Goal: Obtain resource: Download file/media

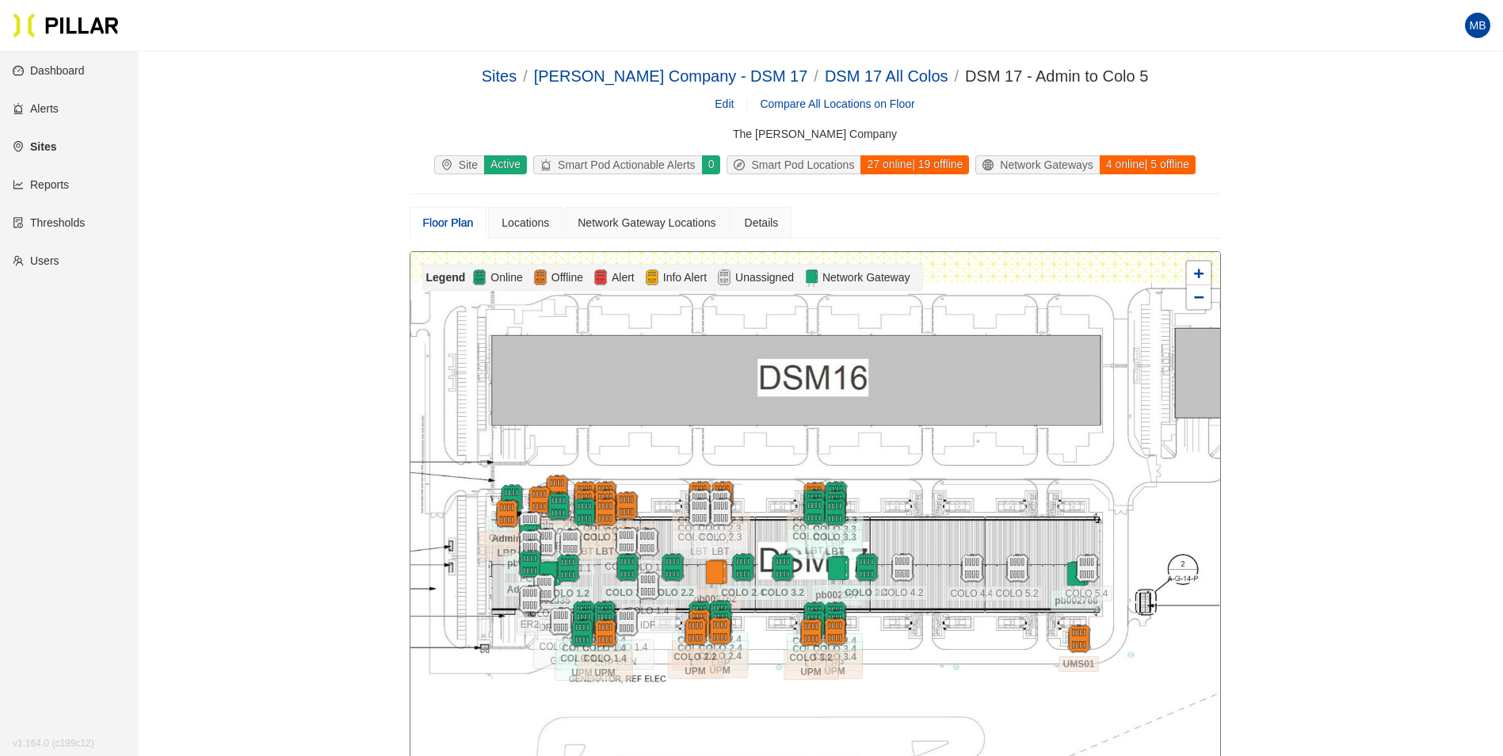
scroll to position [51, 0]
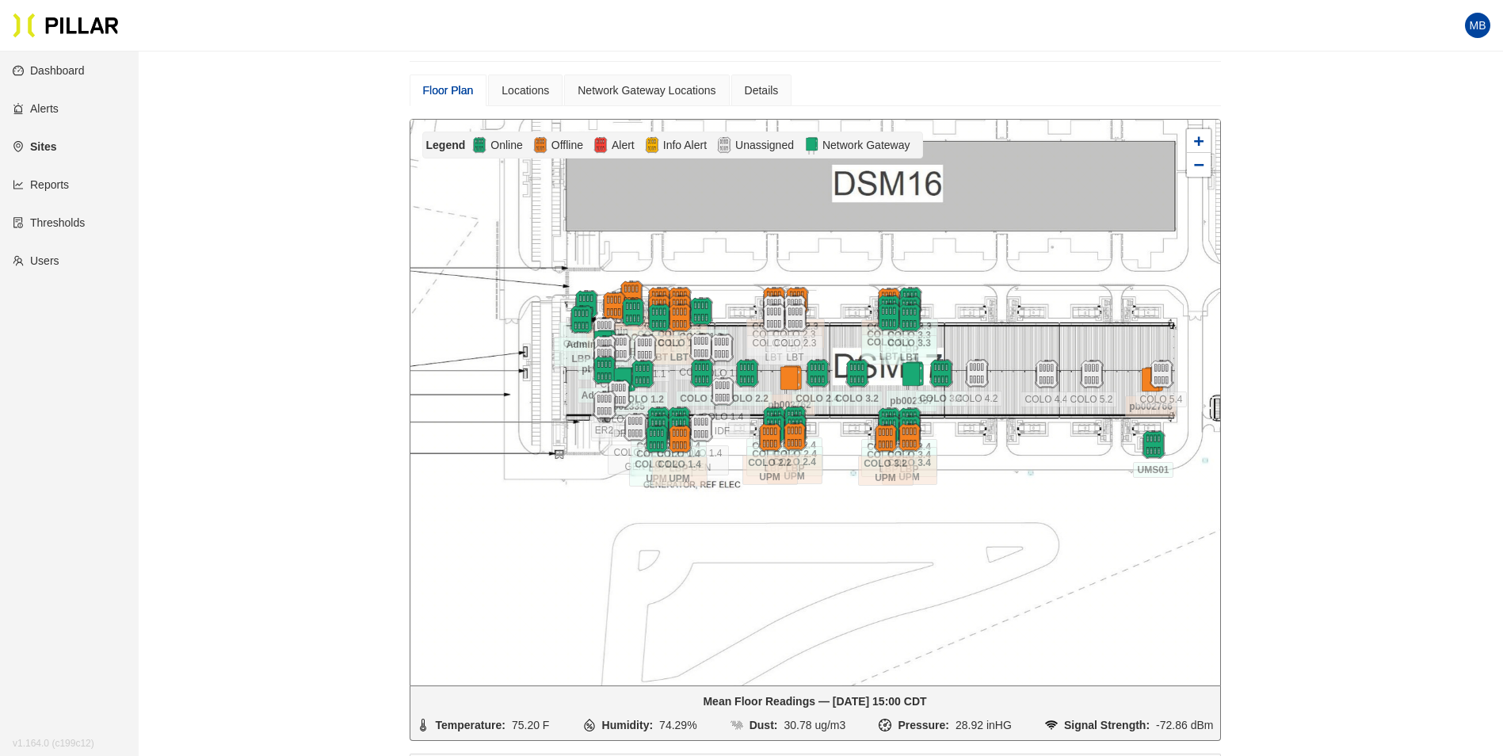
scroll to position [158, 0]
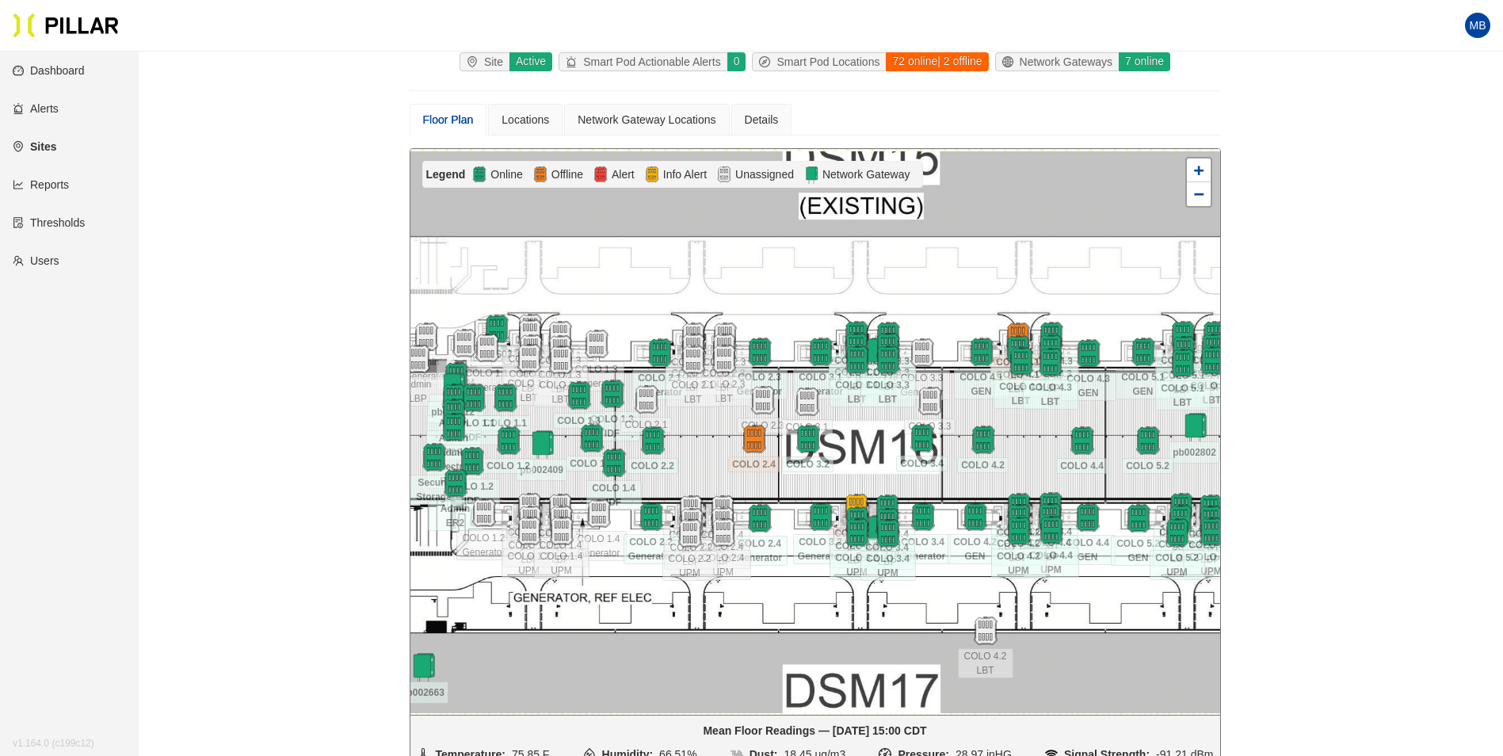
scroll to position [131, 0]
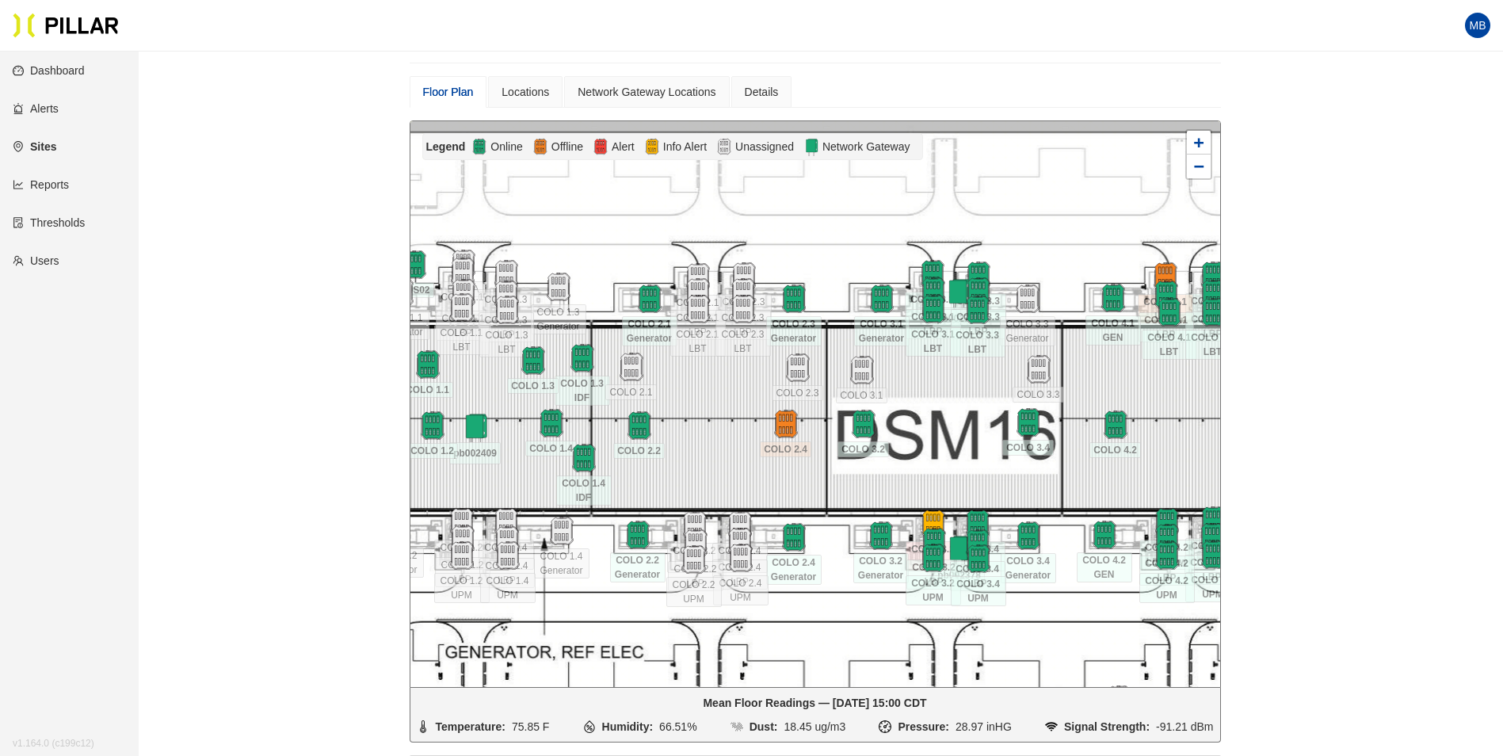
drag, startPoint x: 840, startPoint y: 396, endPoint x: 958, endPoint y: 386, distance: 118.5
click at [958, 386] on div at bounding box center [815, 404] width 810 height 566
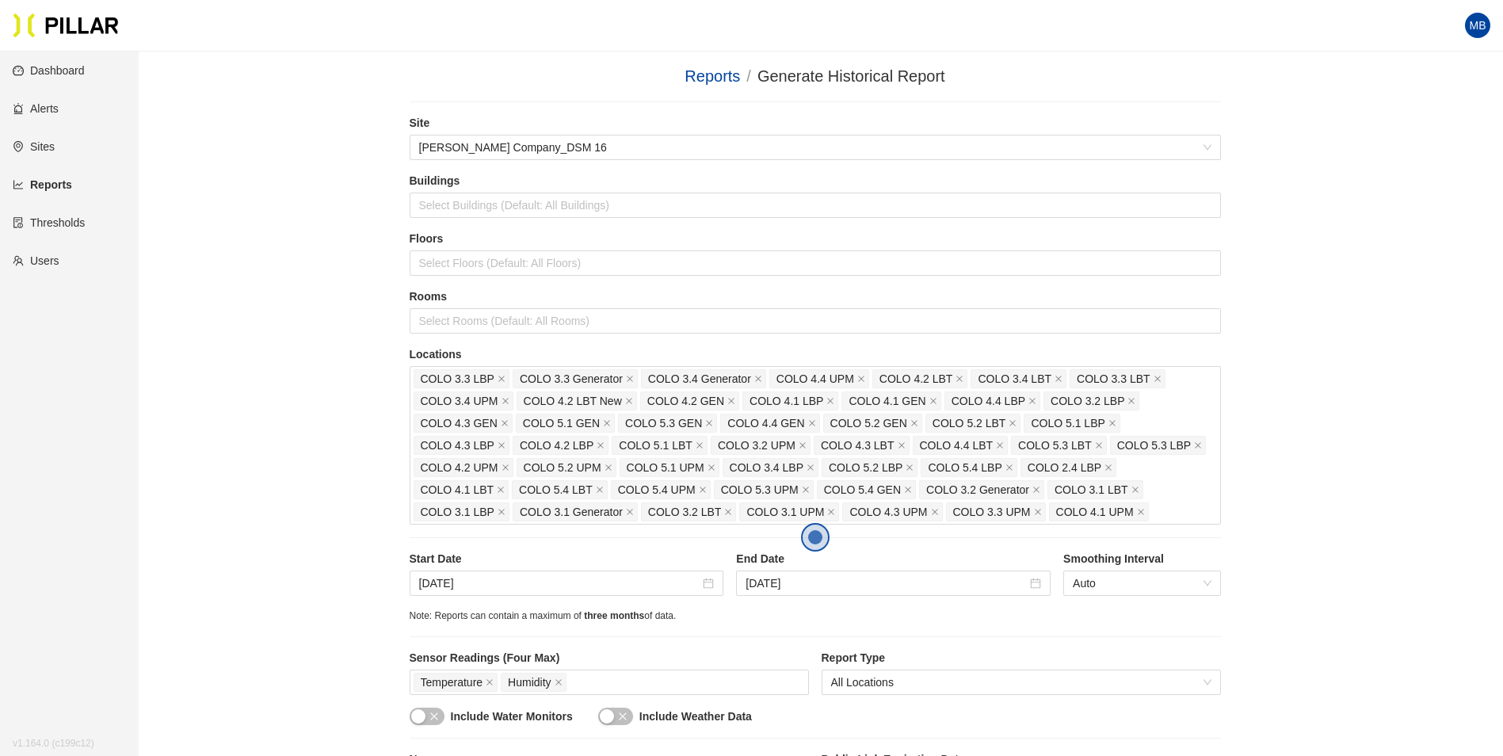
scroll to position [238, 0]
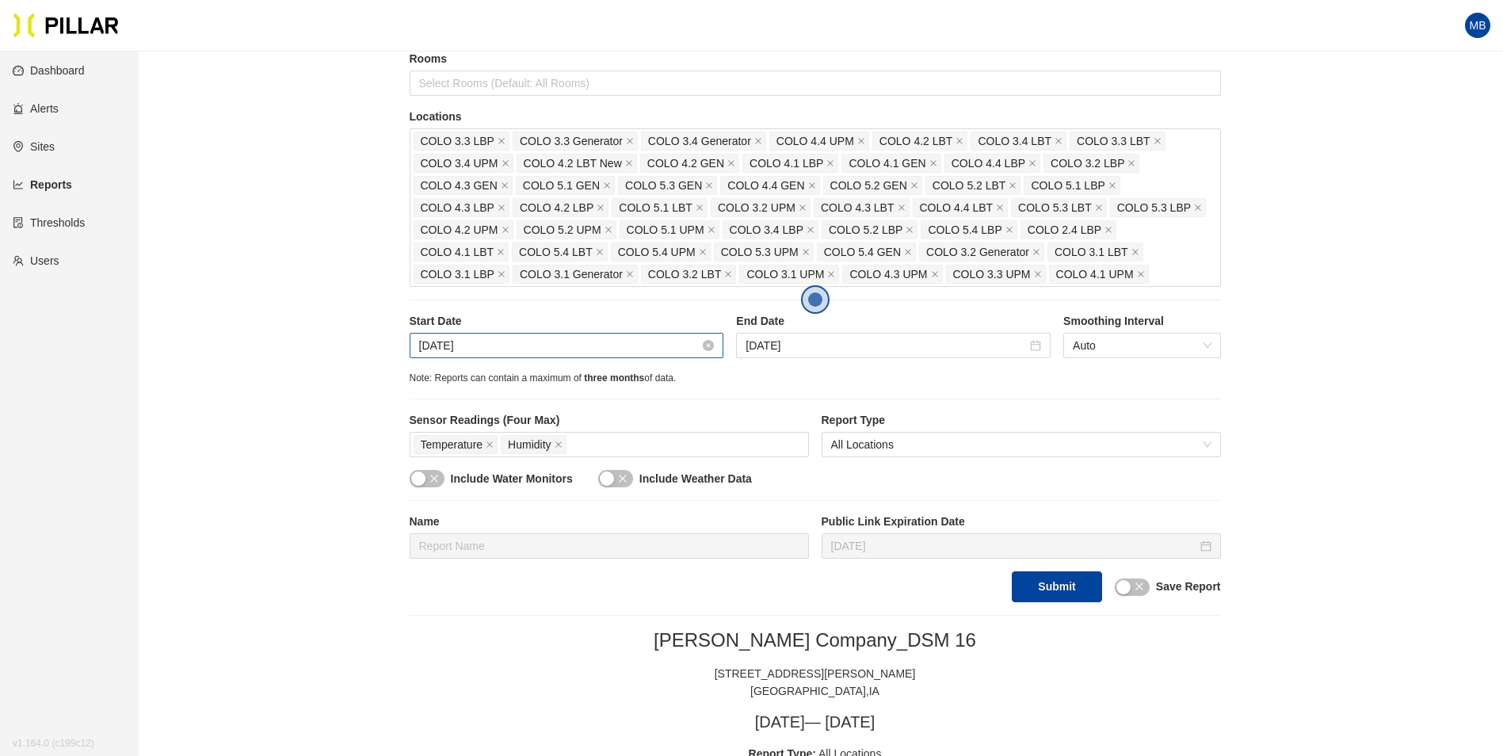
click at [587, 349] on input "[DATE]" at bounding box center [559, 345] width 281 height 17
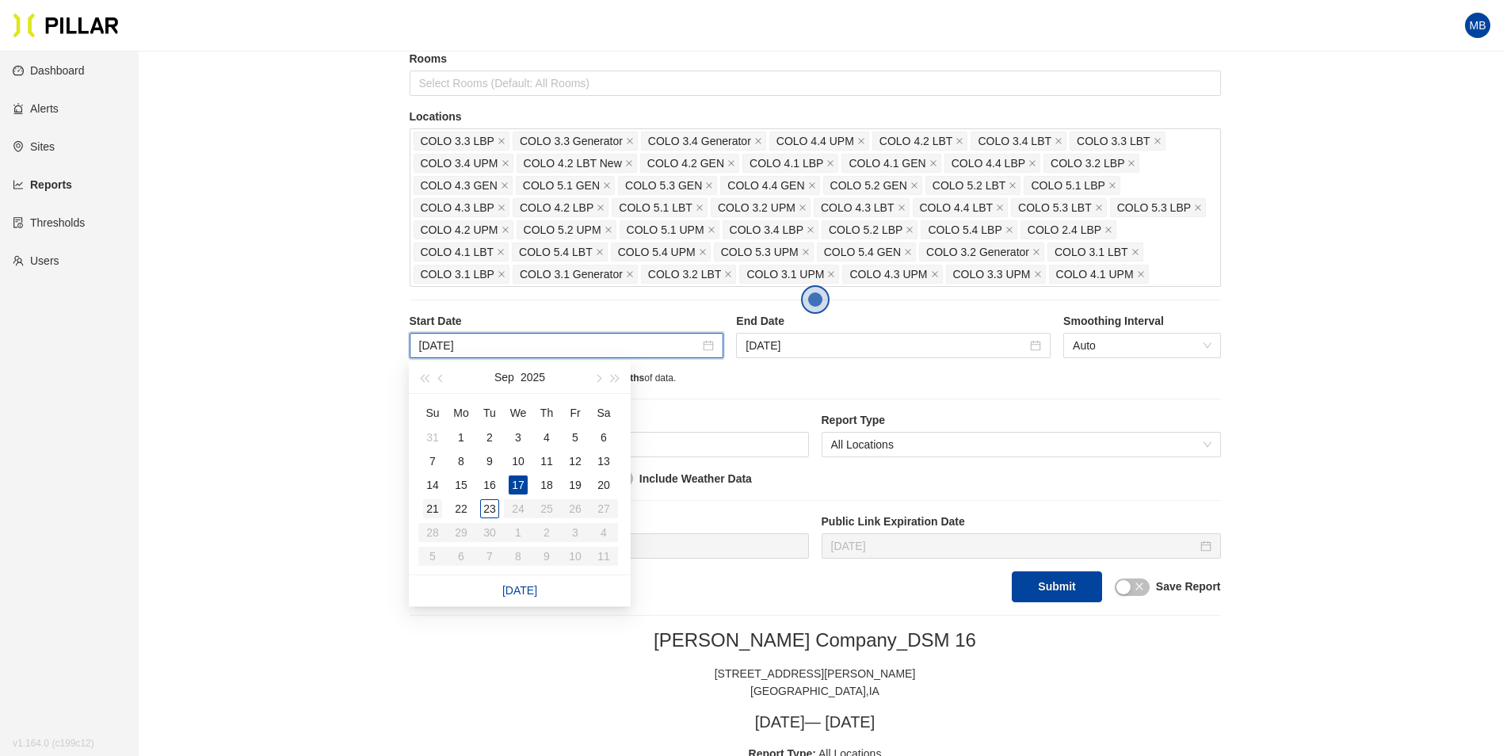
type input "[DATE]"
click at [435, 513] on div "21" at bounding box center [432, 508] width 19 height 19
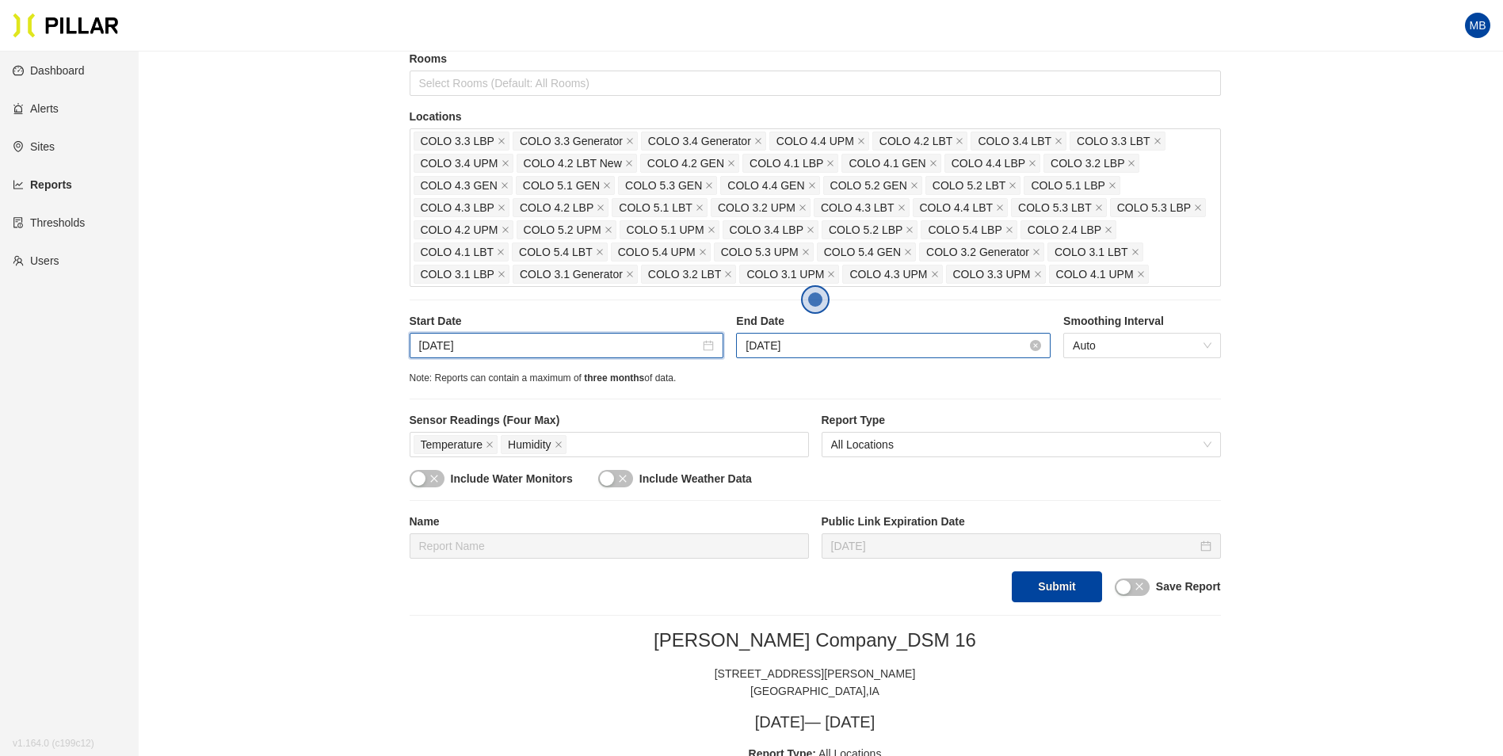
click at [873, 341] on input "Sep 22, 2025" at bounding box center [885, 345] width 281 height 17
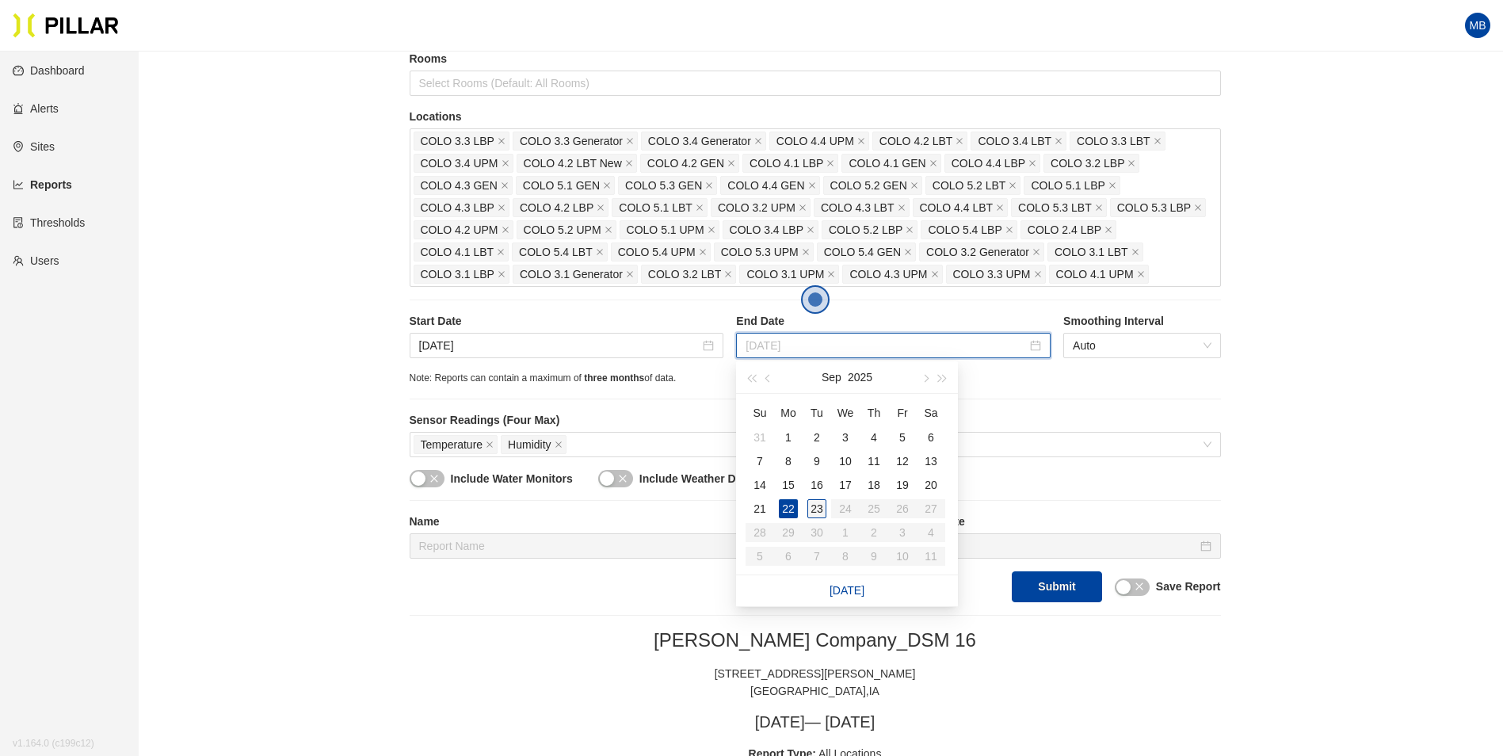
type input "Sep 23, 2025"
click at [814, 501] on div "23" at bounding box center [816, 508] width 19 height 19
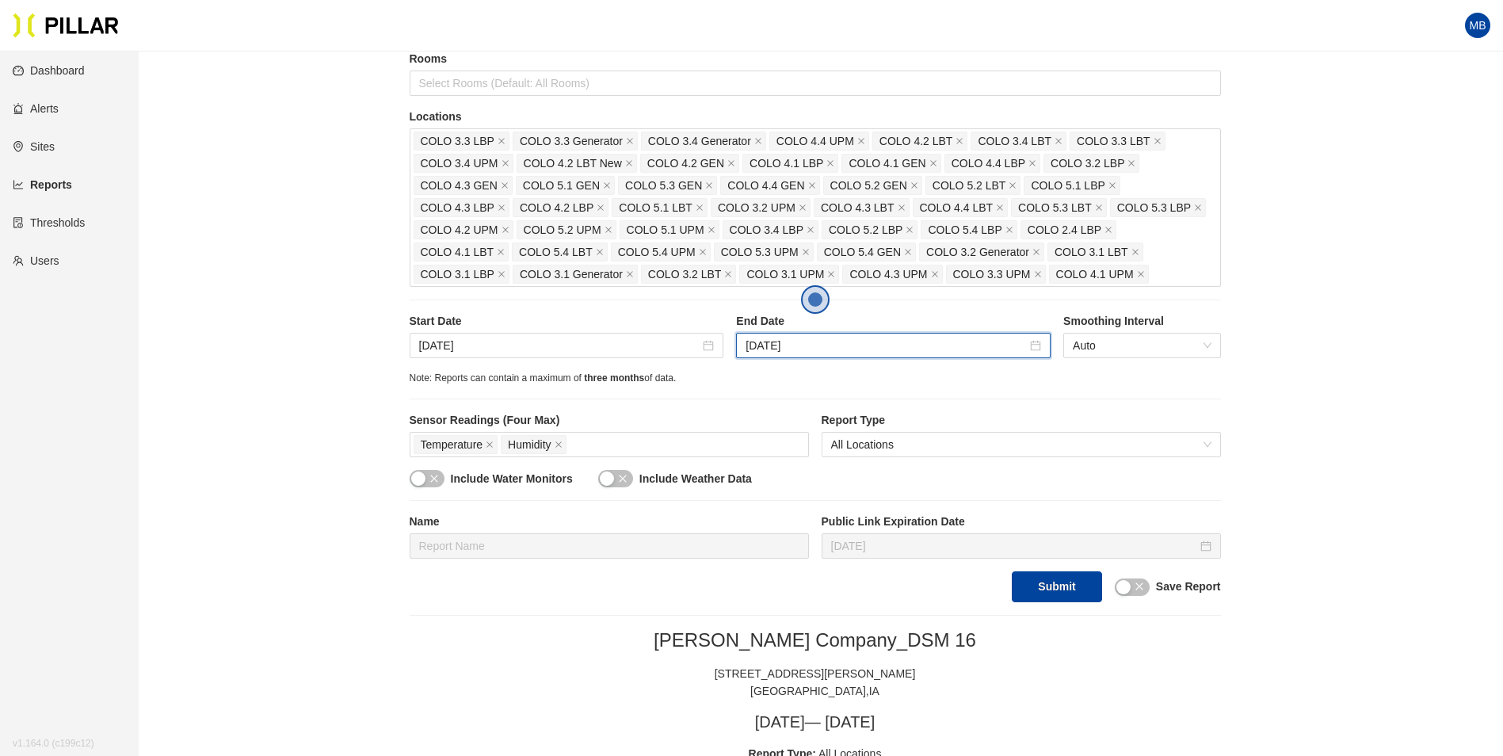
click at [574, 635] on h2 "Weitz Company_DSM 16" at bounding box center [815, 640] width 811 height 24
click at [1079, 581] on button "Submit" at bounding box center [1057, 586] width 90 height 31
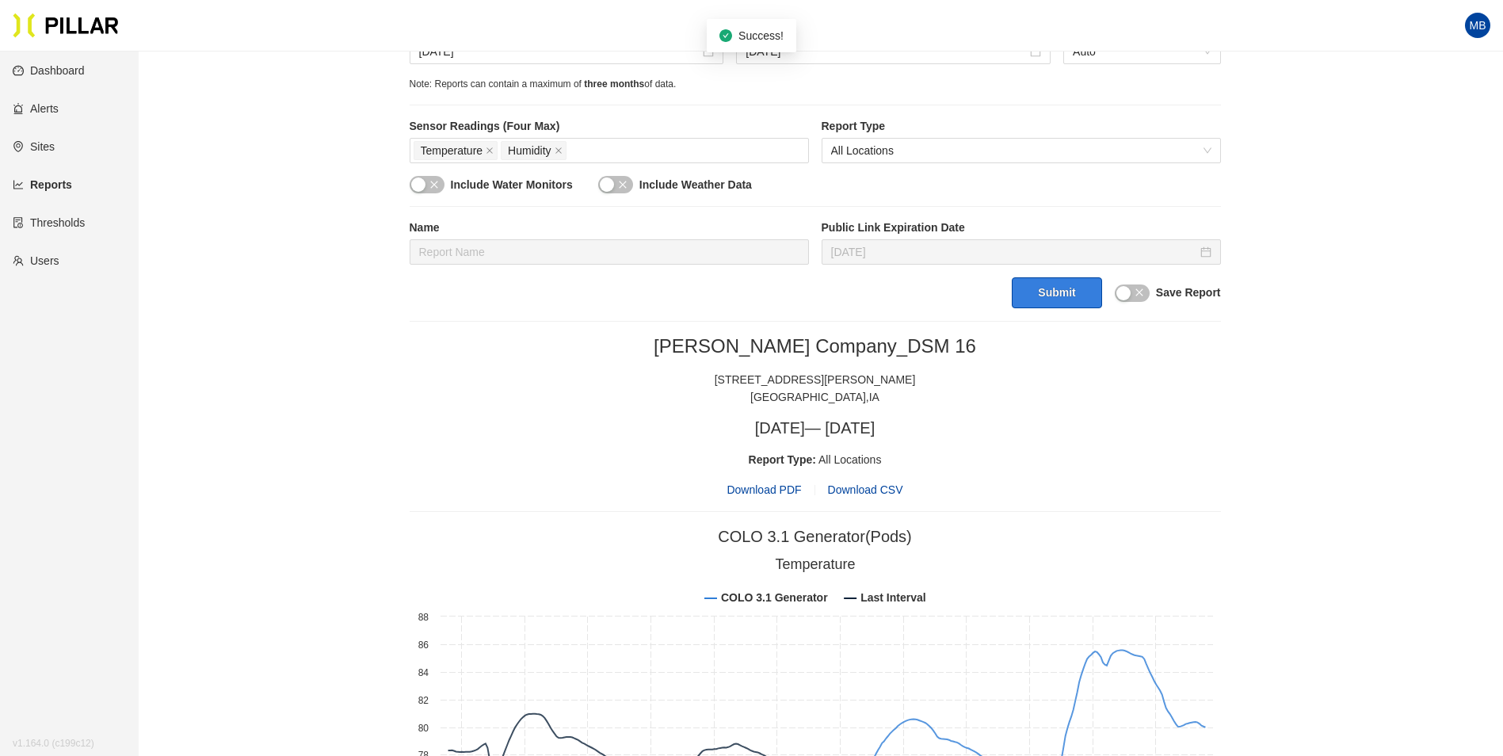
scroll to position [554, 0]
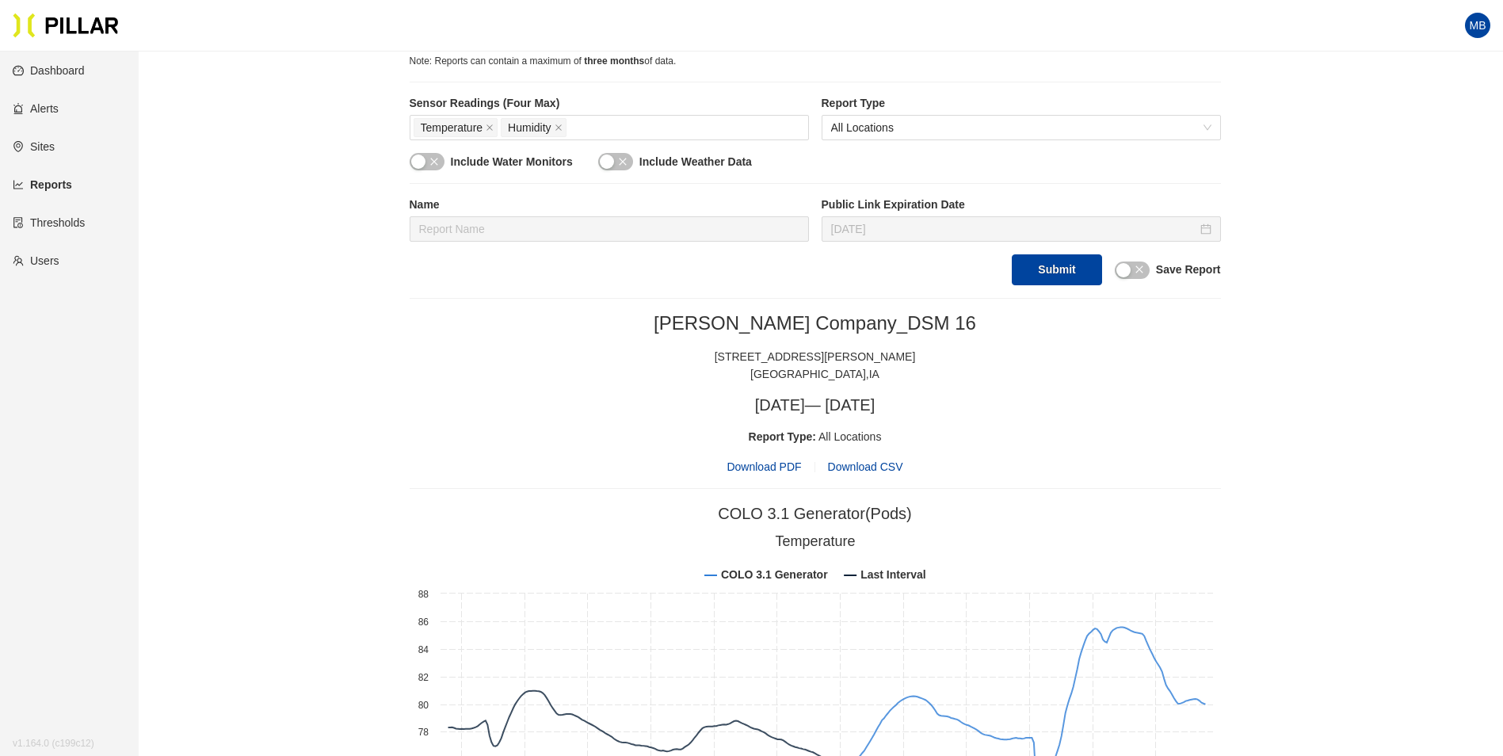
click at [759, 471] on span "Download PDF" at bounding box center [763, 466] width 74 height 17
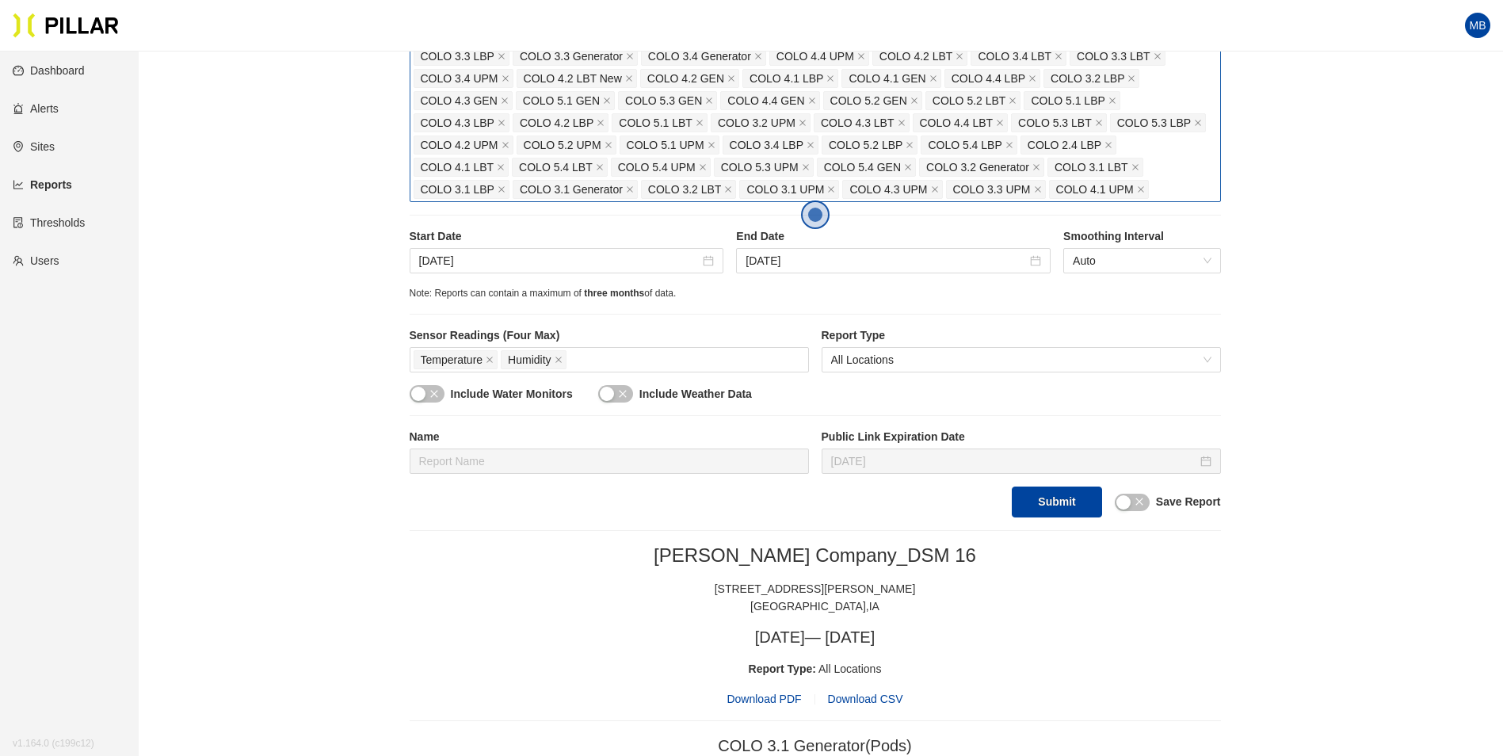
scroll to position [317, 0]
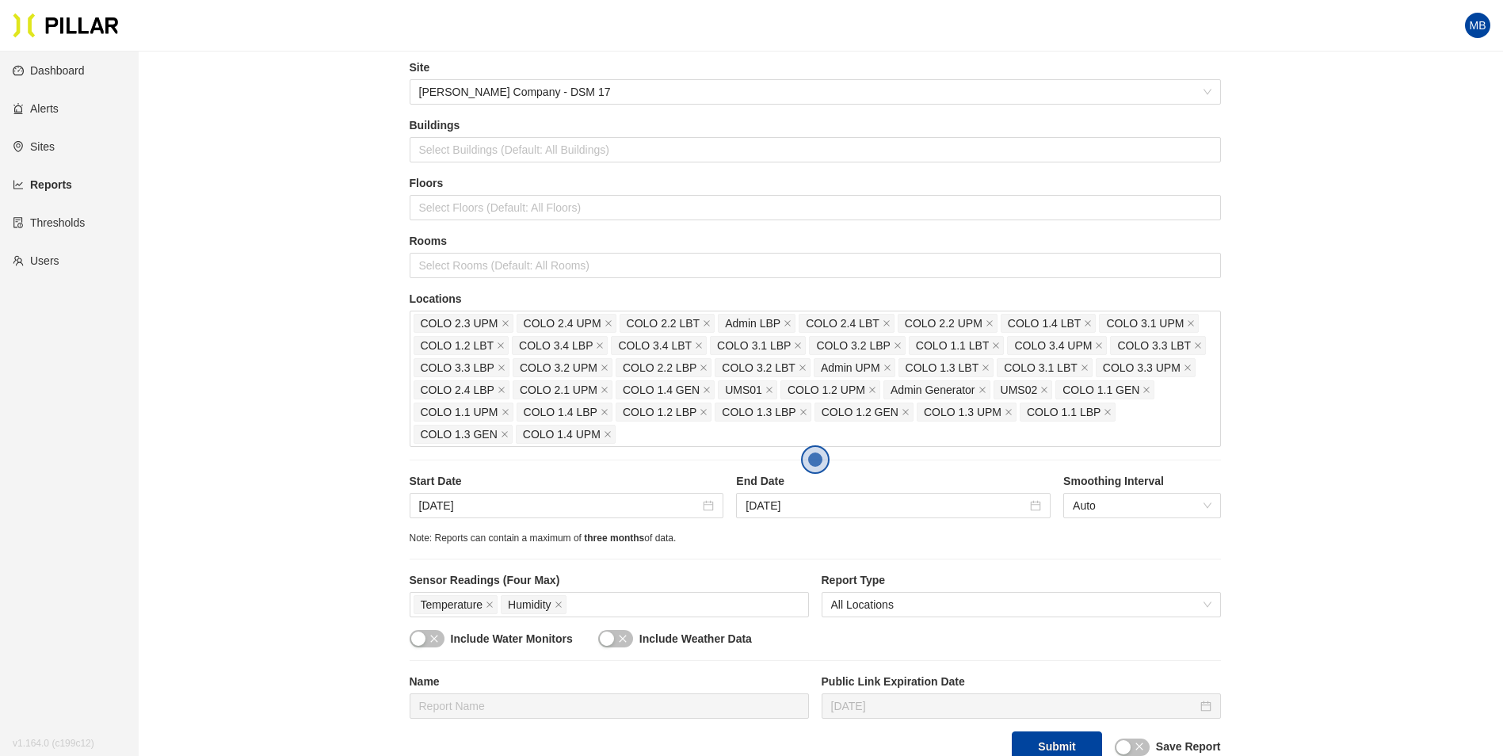
scroll to position [238, 0]
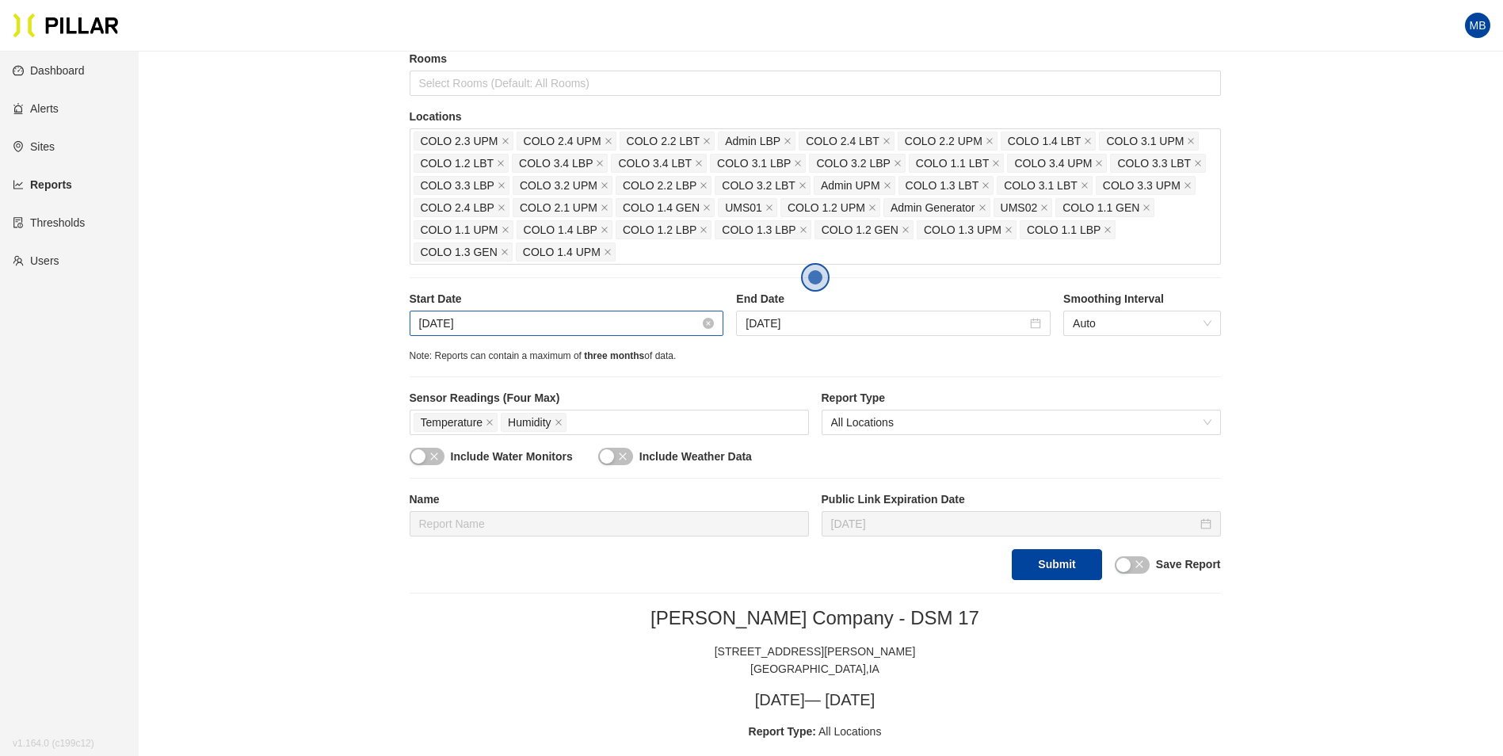
click at [519, 331] on input "[DATE]" at bounding box center [559, 322] width 281 height 17
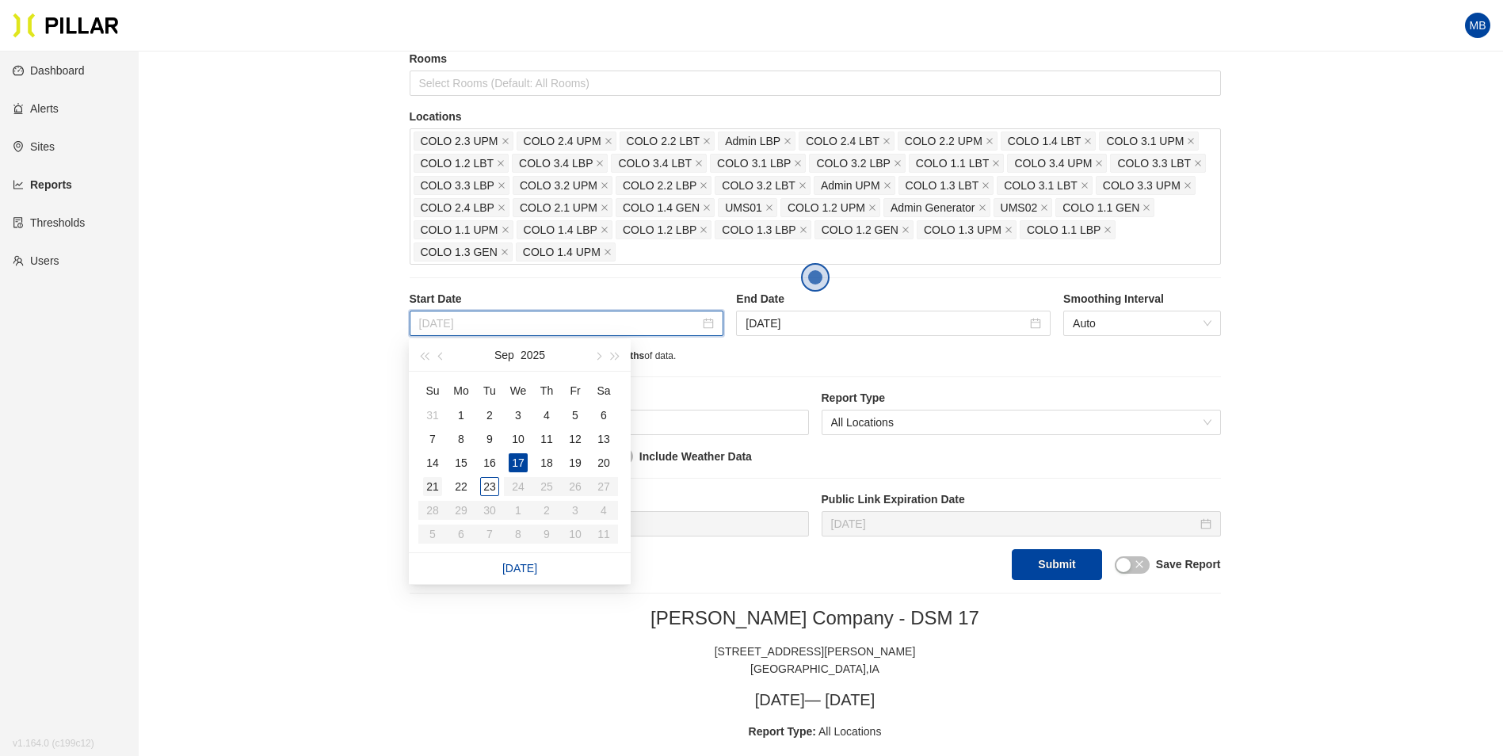
type input "[DATE]"
click at [435, 477] on div "21" at bounding box center [432, 486] width 19 height 19
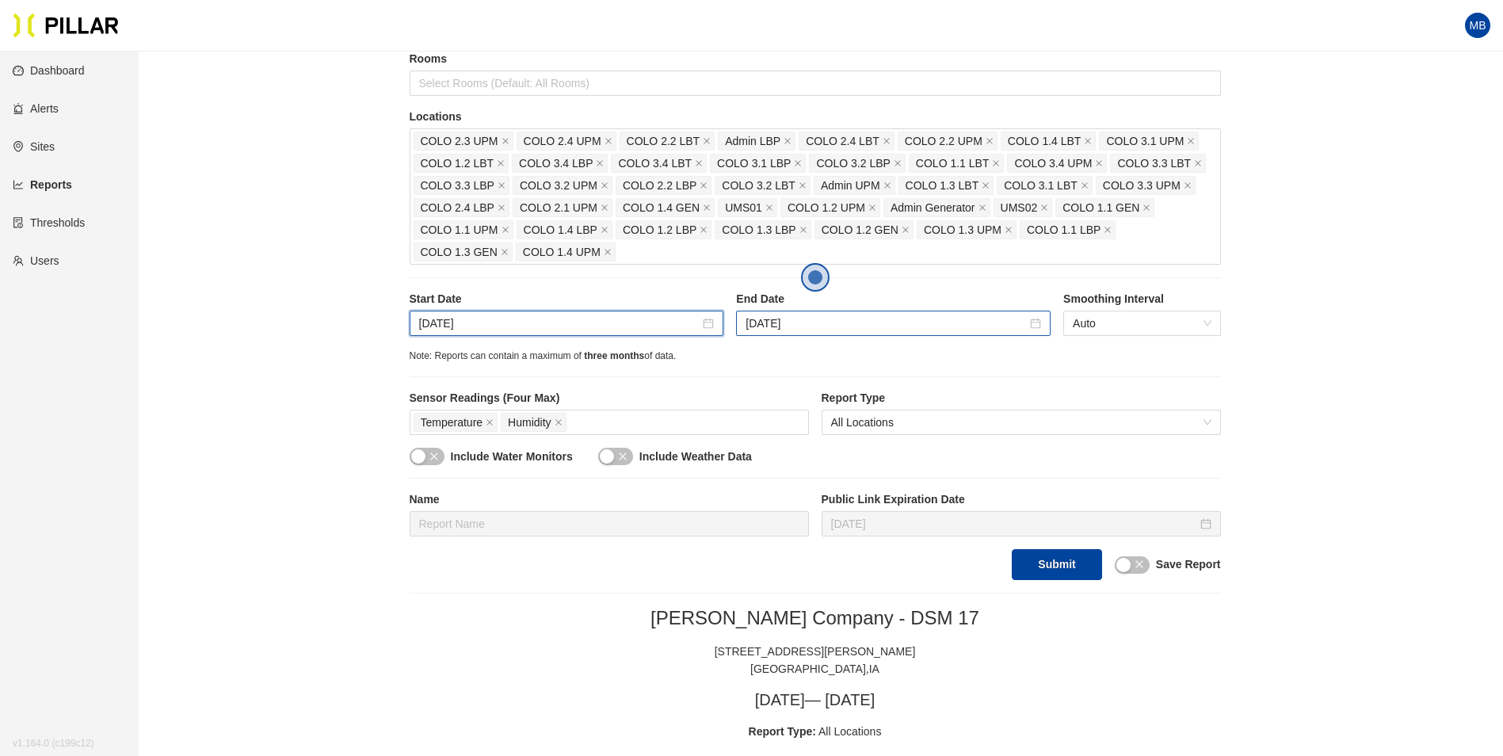
click at [863, 334] on div "[DATE]" at bounding box center [893, 323] width 314 height 25
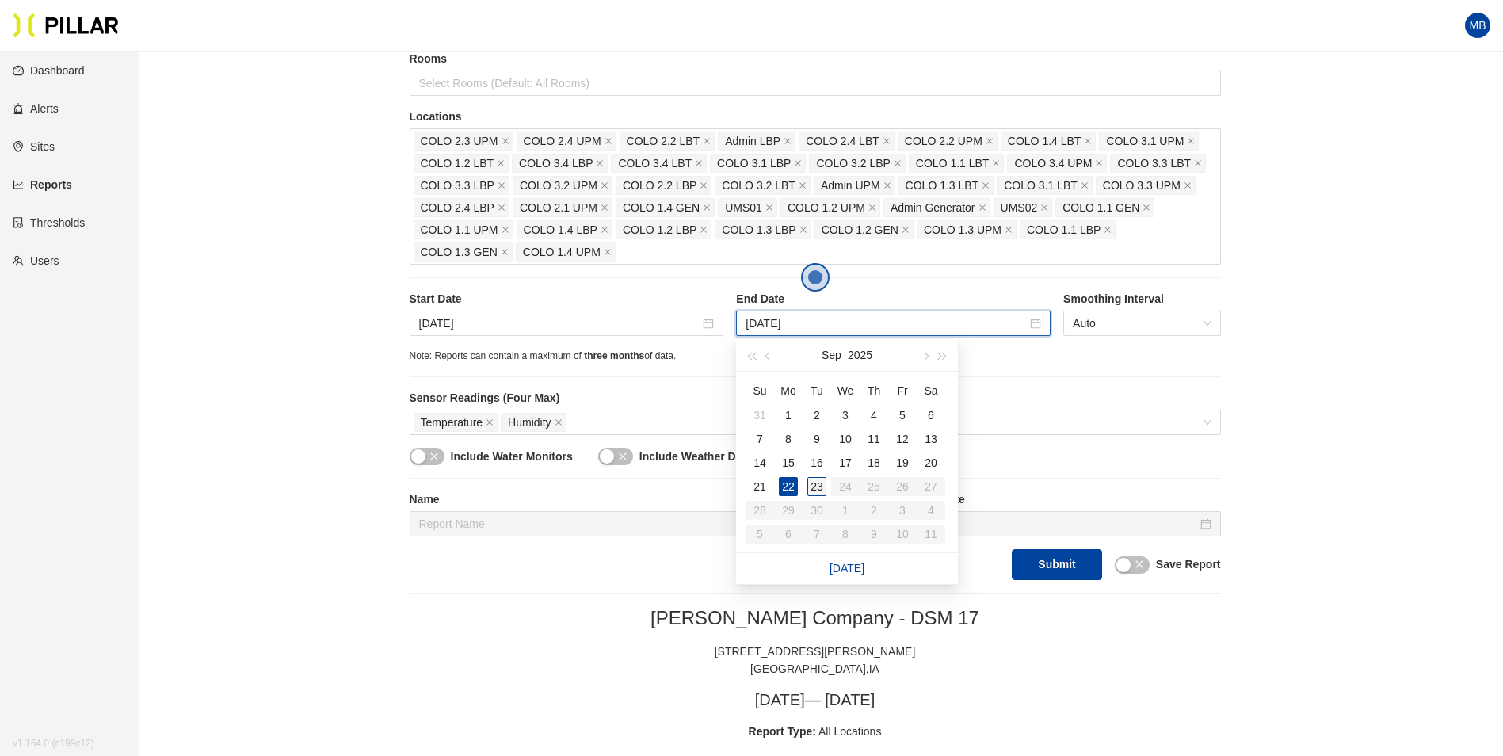
type input "[DATE]"
click at [817, 492] on div "23" at bounding box center [816, 486] width 19 height 19
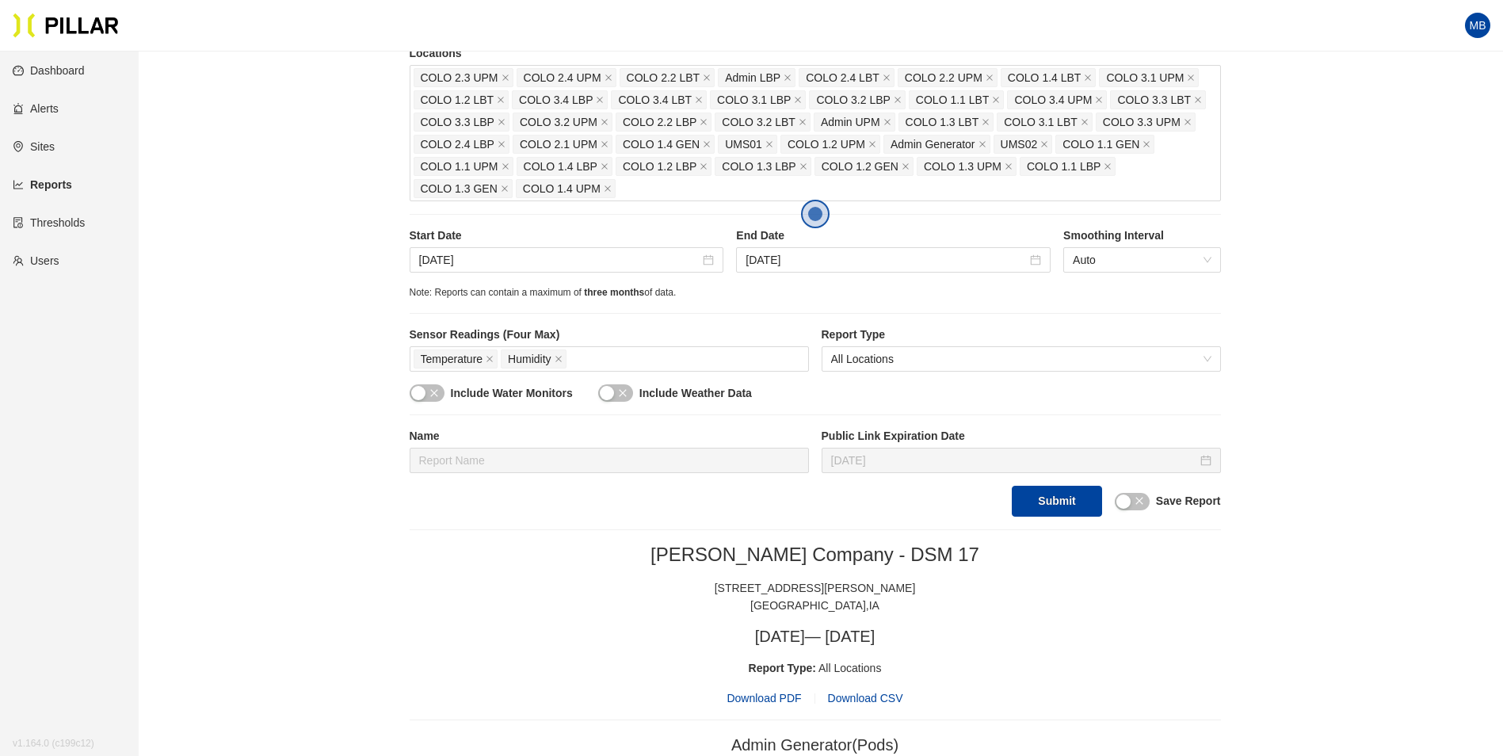
scroll to position [396, 0]
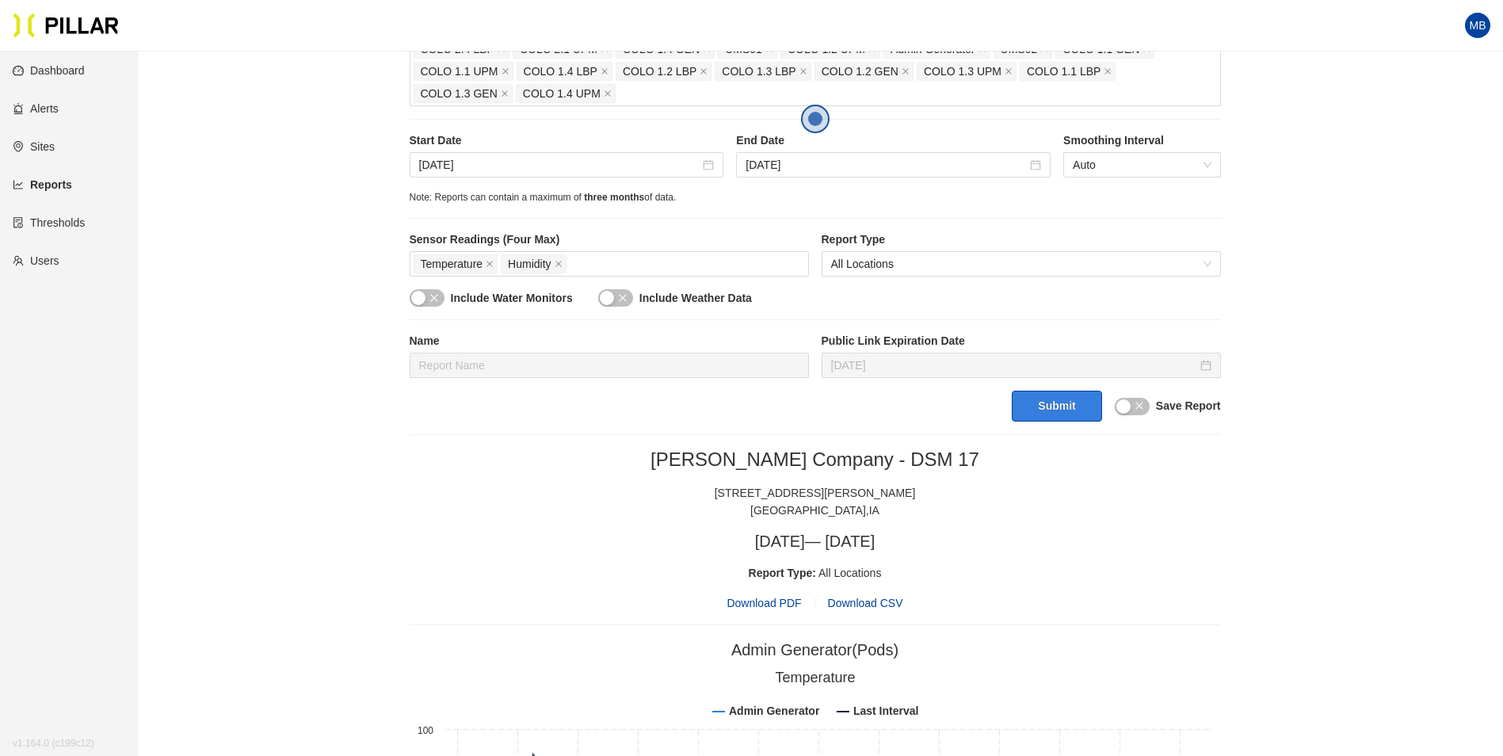
click at [1084, 406] on button "Submit" at bounding box center [1057, 406] width 90 height 31
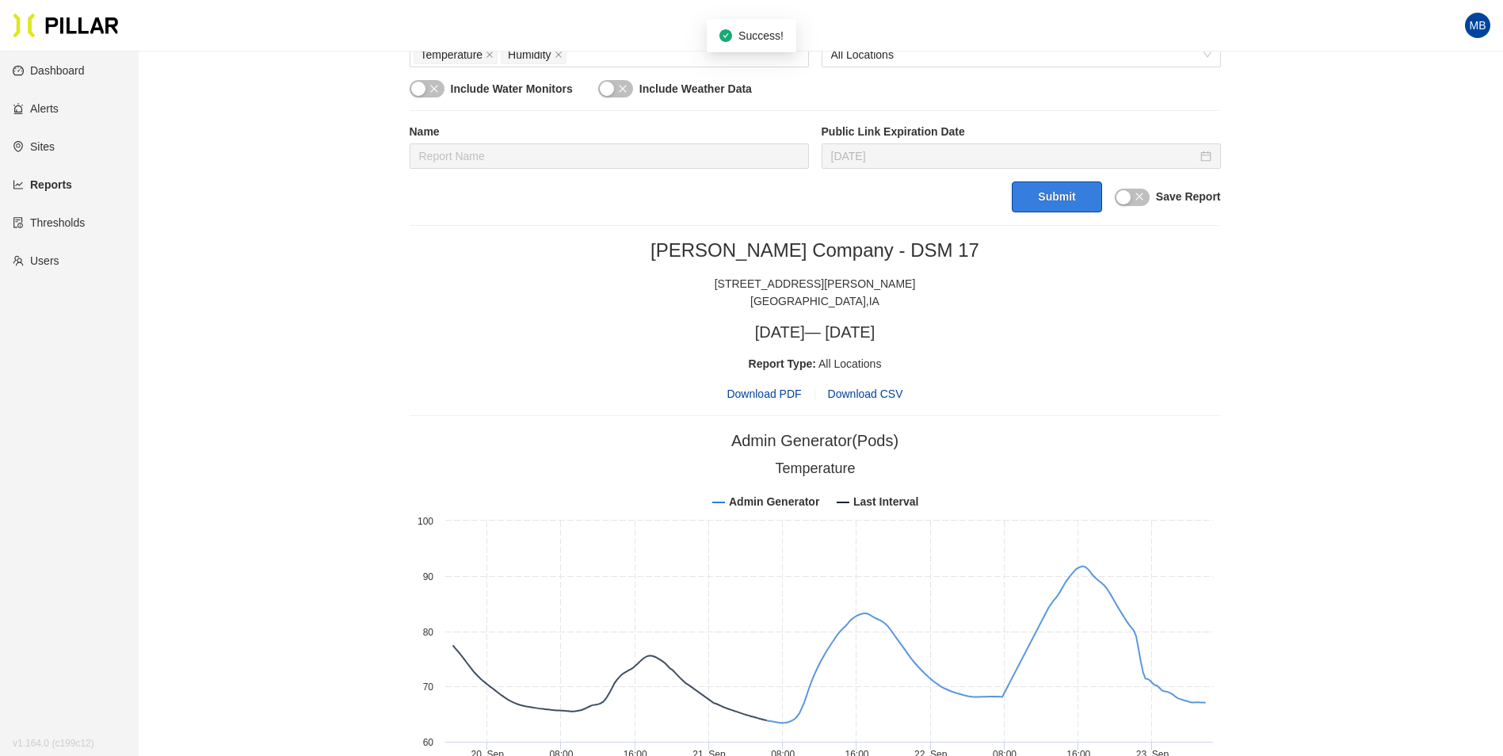
scroll to position [634, 0]
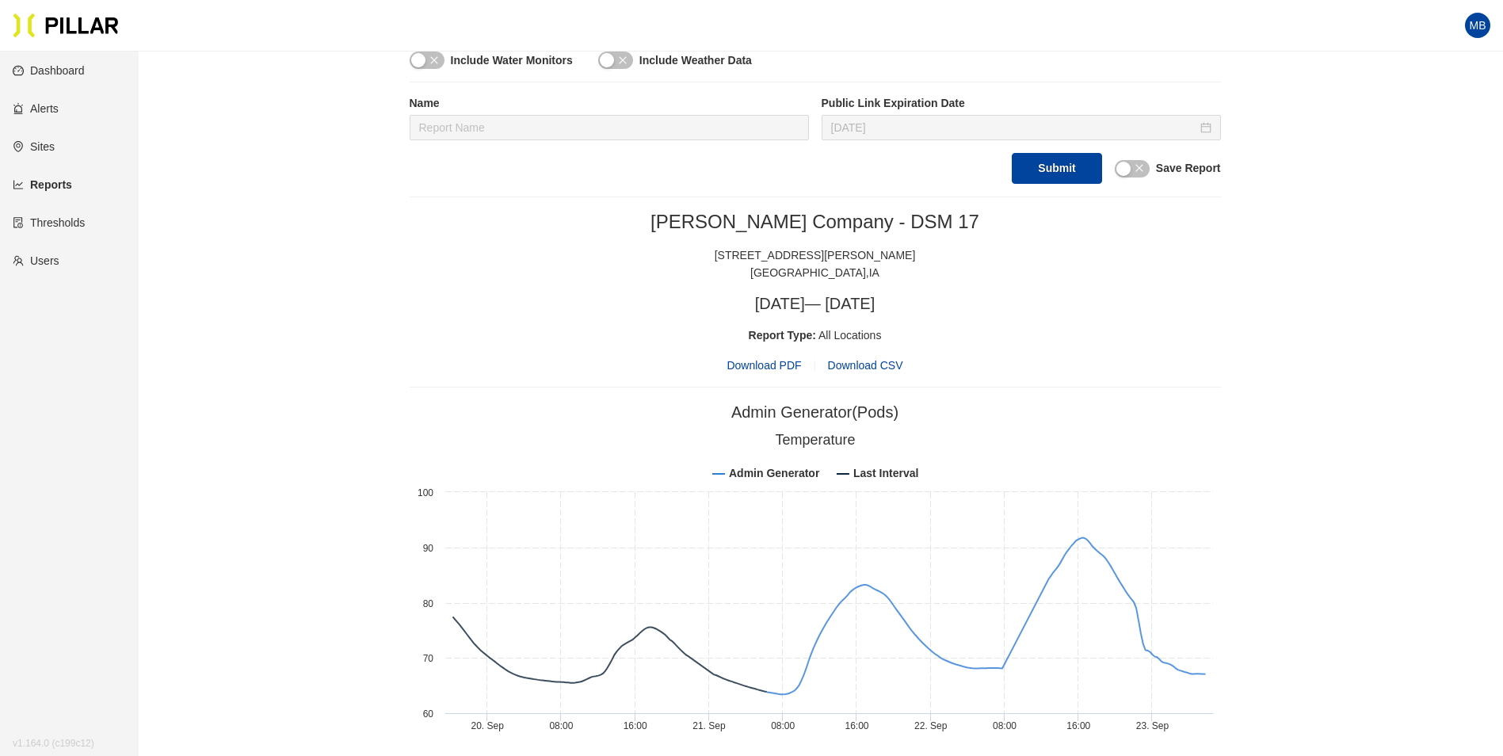
click at [770, 372] on span "Download PDF" at bounding box center [763, 364] width 74 height 17
